Goal: Transaction & Acquisition: Purchase product/service

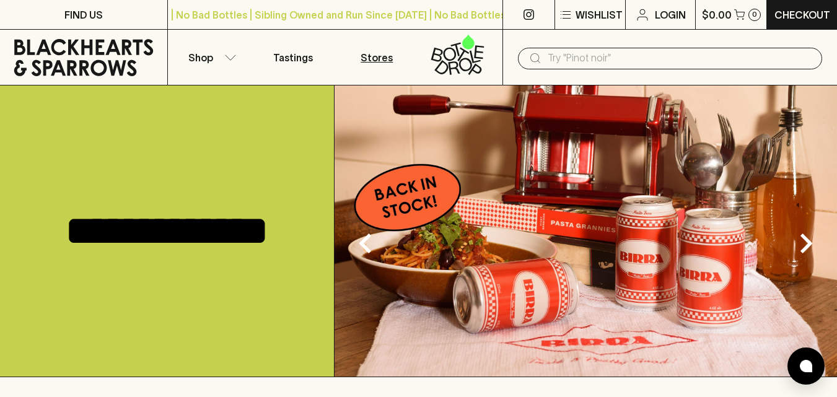
click at [373, 56] on p "Stores" at bounding box center [377, 57] width 32 height 15
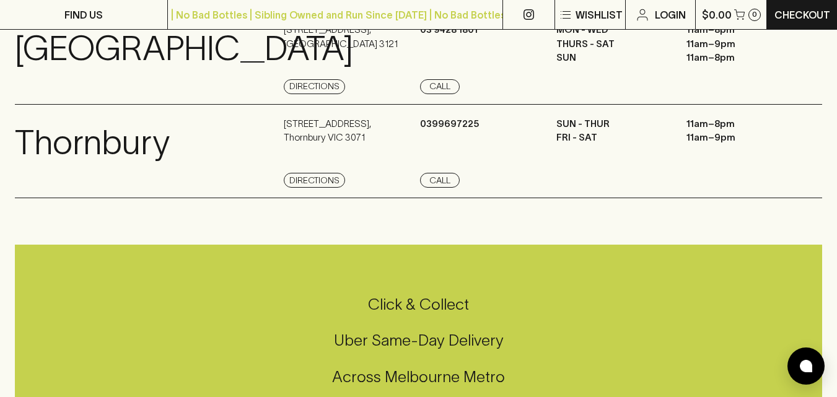
scroll to position [1264, 0]
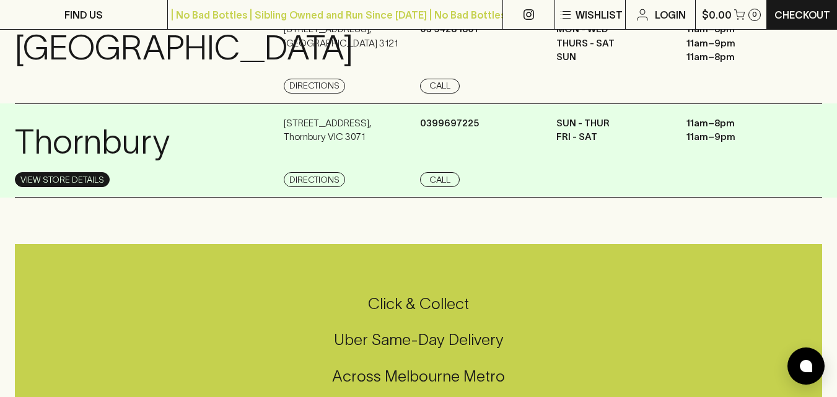
click at [88, 187] on link "View Store Details" at bounding box center [62, 179] width 95 height 15
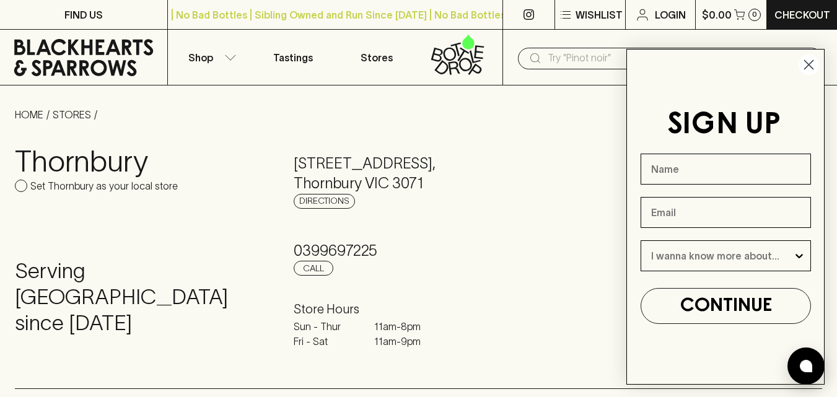
click at [811, 71] on circle "Close dialog" at bounding box center [809, 65] width 20 height 20
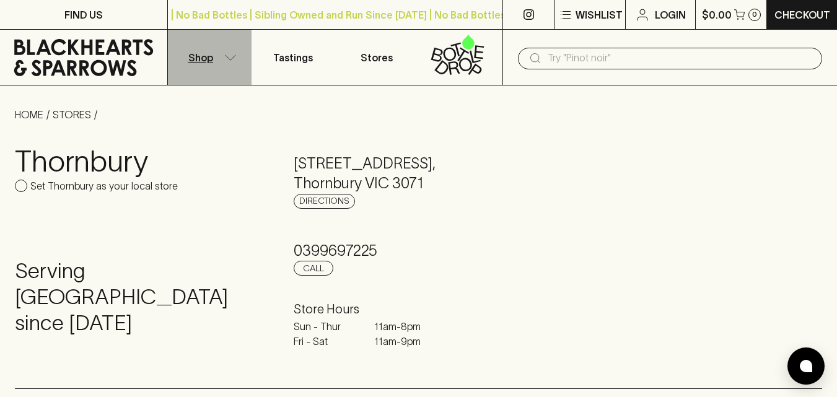
click at [206, 66] on button "Shop" at bounding box center [210, 57] width 84 height 55
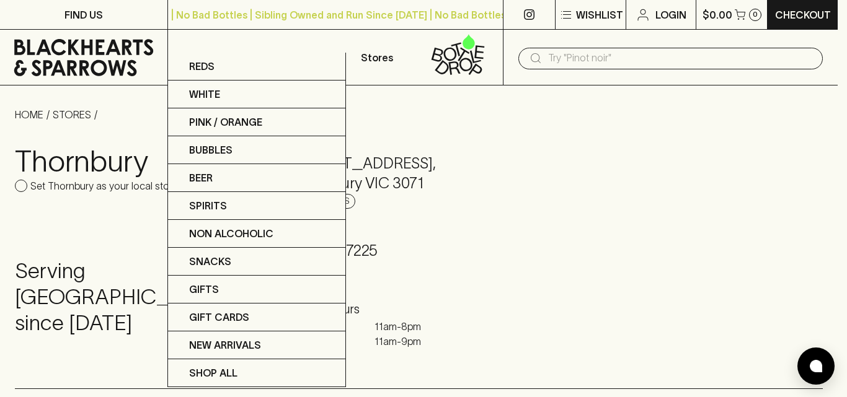
click at [103, 55] on div at bounding box center [423, 198] width 847 height 397
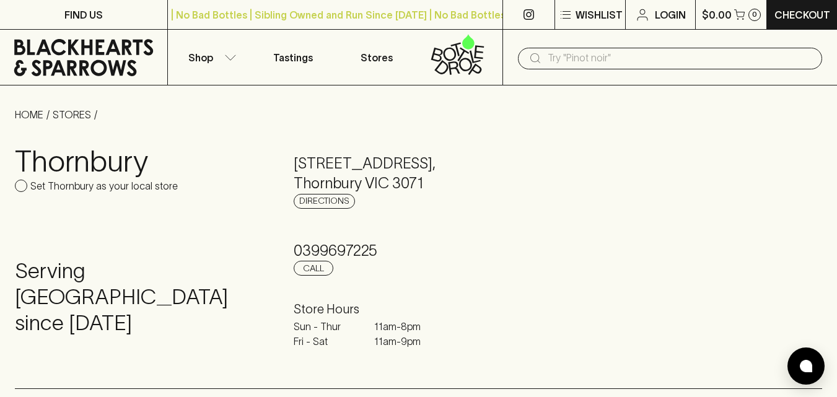
click at [601, 59] on input "text" at bounding box center [680, 58] width 265 height 20
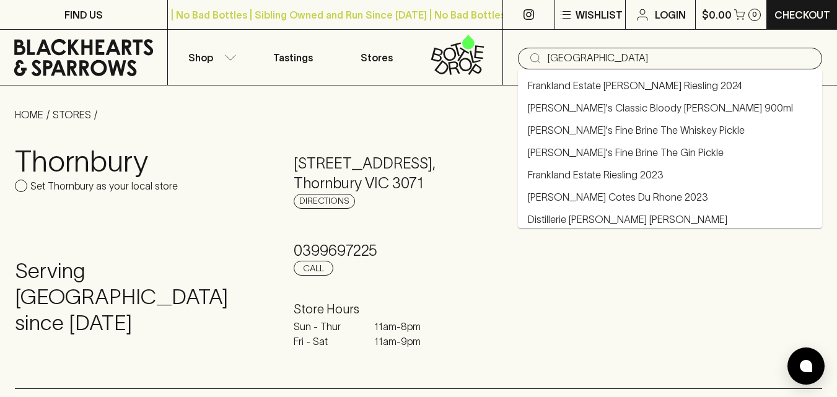
type input "[GEOGRAPHIC_DATA]"
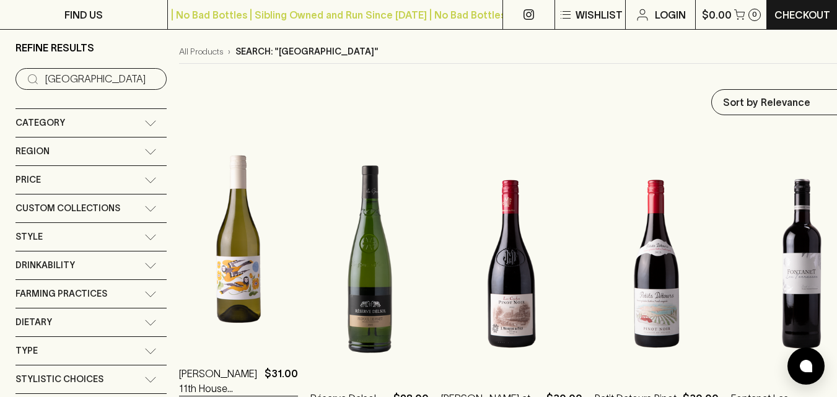
scroll to position [113, 0]
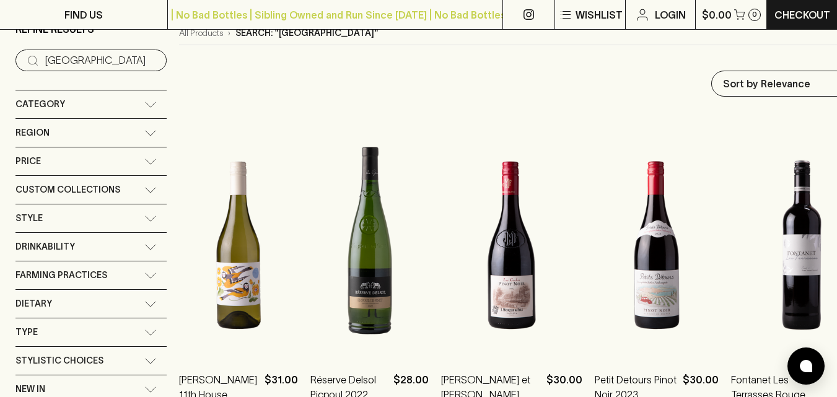
click at [152, 132] on icon at bounding box center [150, 133] width 12 height 6
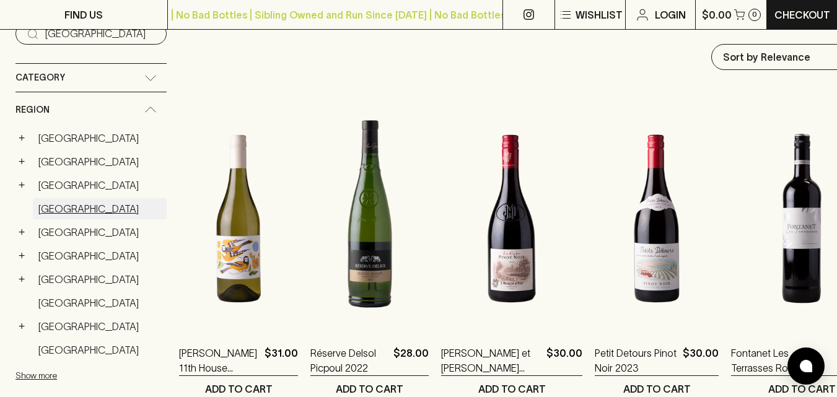
scroll to position [140, 0]
click at [24, 231] on button "+" at bounding box center [21, 232] width 12 height 12
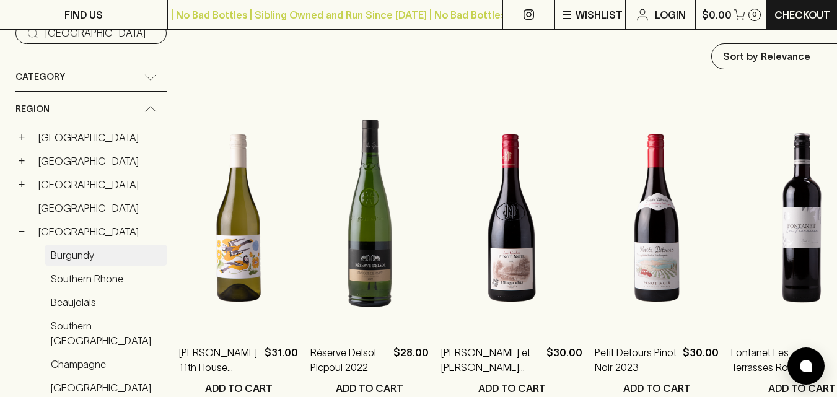
click at [73, 256] on link "Burgundy" at bounding box center [105, 255] width 121 height 21
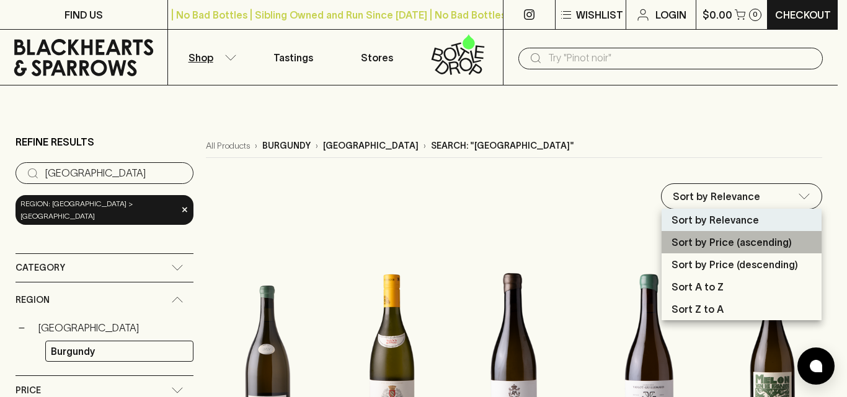
click at [709, 249] on p "Sort by Price (ascending)" at bounding box center [731, 242] width 120 height 15
type input "price:asc"
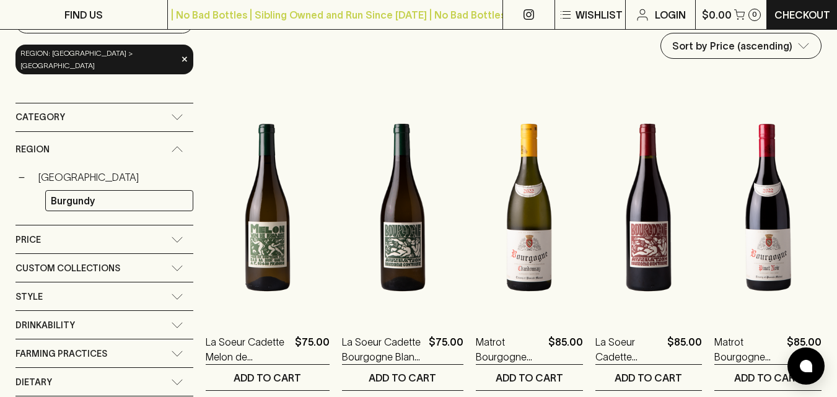
scroll to position [148, 0]
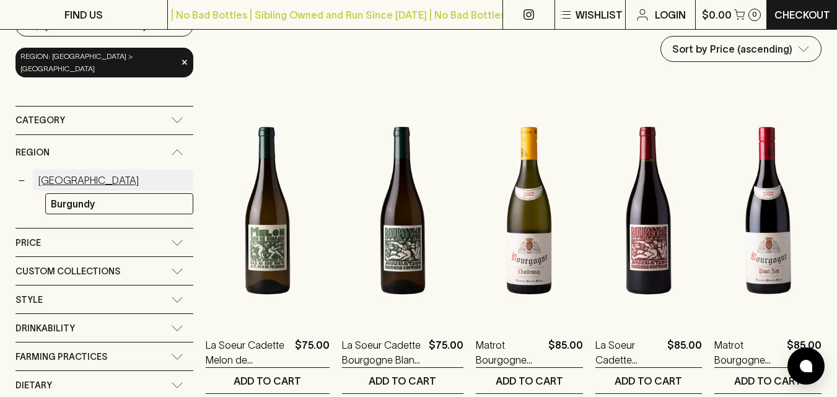
click at [61, 170] on link "[GEOGRAPHIC_DATA]" at bounding box center [113, 180] width 161 height 21
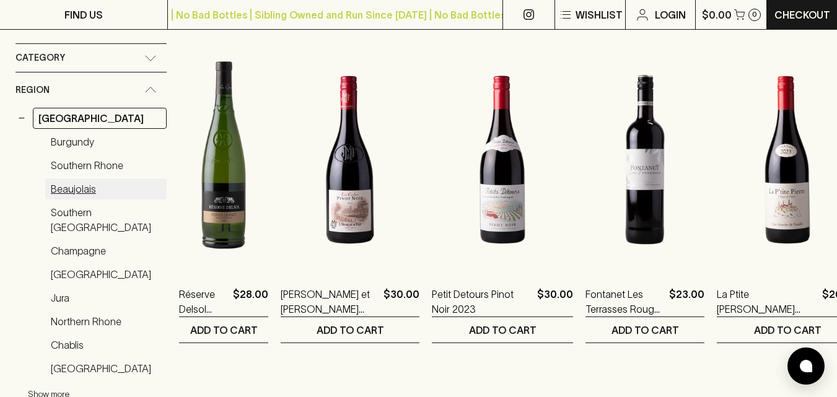
scroll to position [201, 0]
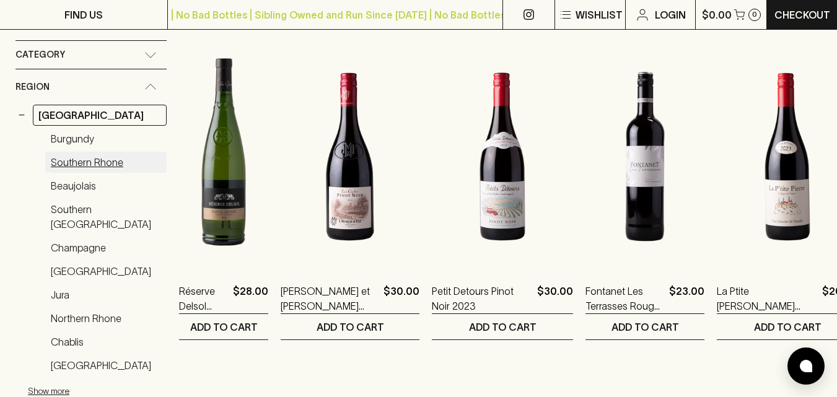
click at [75, 164] on link "Southern Rhone" at bounding box center [105, 162] width 121 height 21
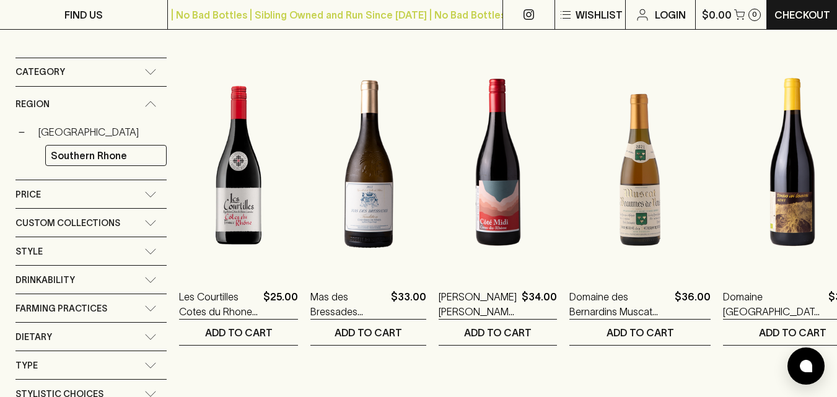
scroll to position [192, 0]
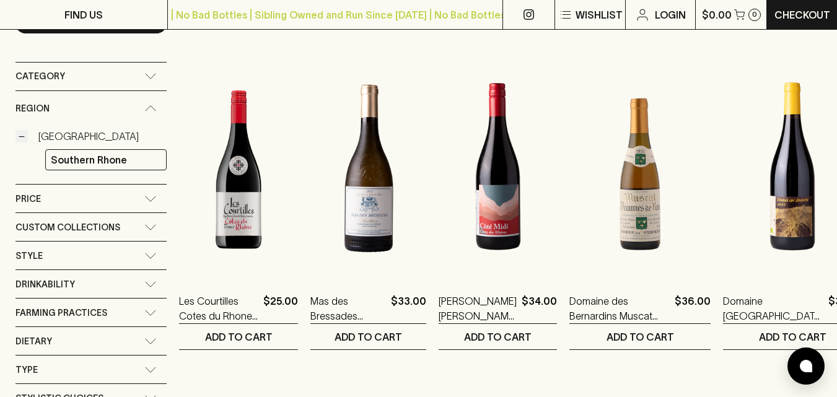
click at [20, 138] on button "−" at bounding box center [21, 136] width 12 height 12
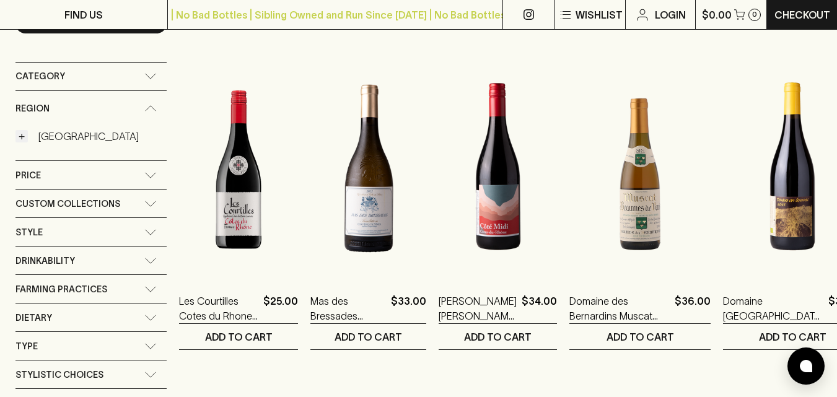
click at [20, 138] on button "+" at bounding box center [21, 136] width 12 height 12
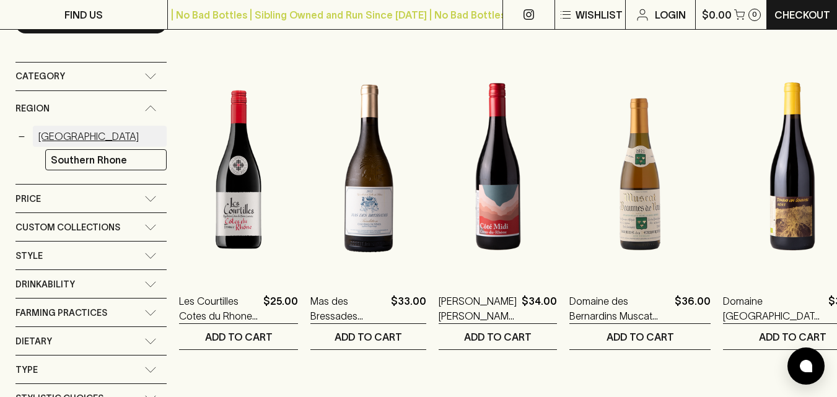
click at [58, 138] on link "[GEOGRAPHIC_DATA]" at bounding box center [100, 136] width 134 height 21
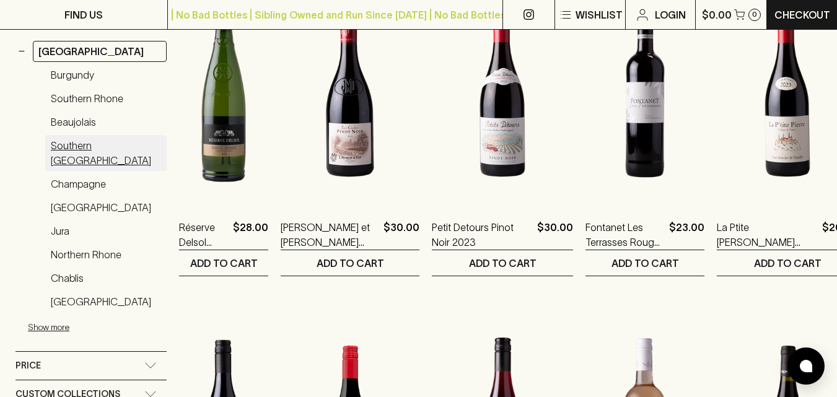
scroll to position [266, 0]
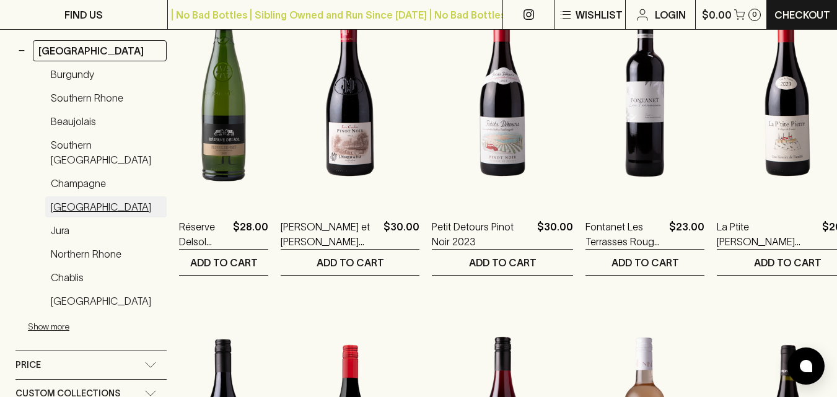
click at [79, 196] on link "[GEOGRAPHIC_DATA]" at bounding box center [105, 206] width 121 height 21
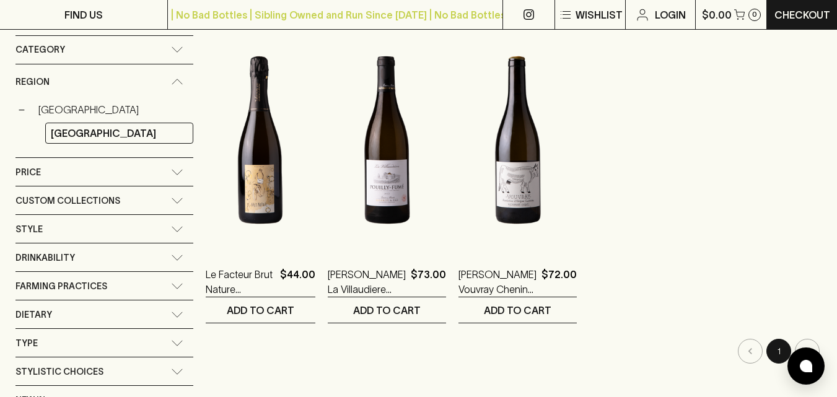
scroll to position [218, 0]
click at [52, 100] on link "[GEOGRAPHIC_DATA]" at bounding box center [113, 110] width 161 height 21
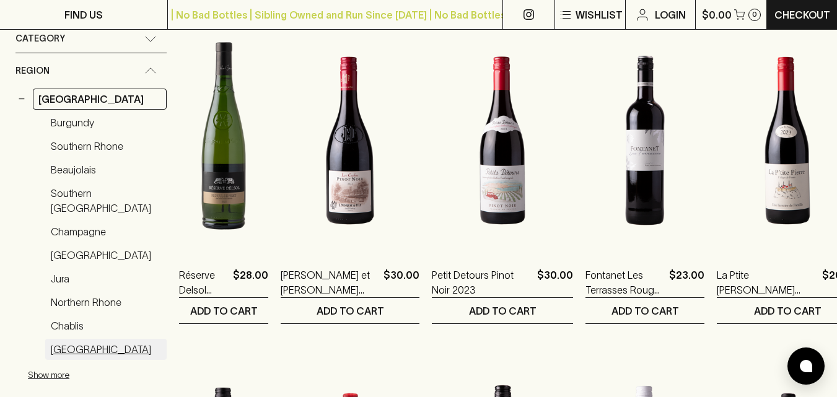
click at [82, 340] on link "[GEOGRAPHIC_DATA]" at bounding box center [105, 349] width 121 height 21
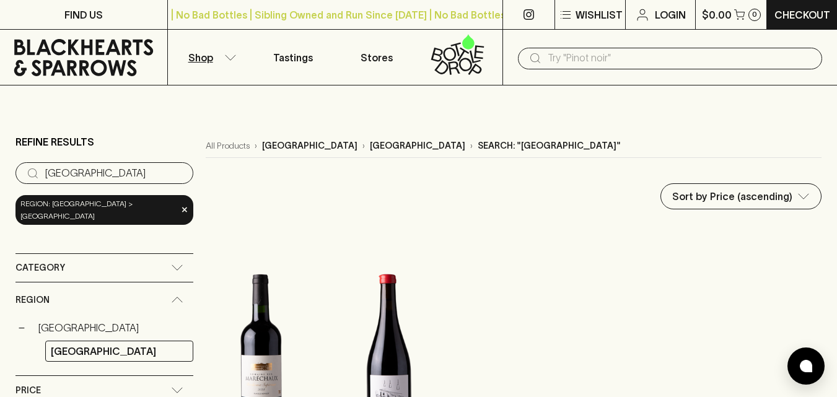
click at [110, 61] on icon at bounding box center [83, 57] width 139 height 37
